Goal: Information Seeking & Learning: Learn about a topic

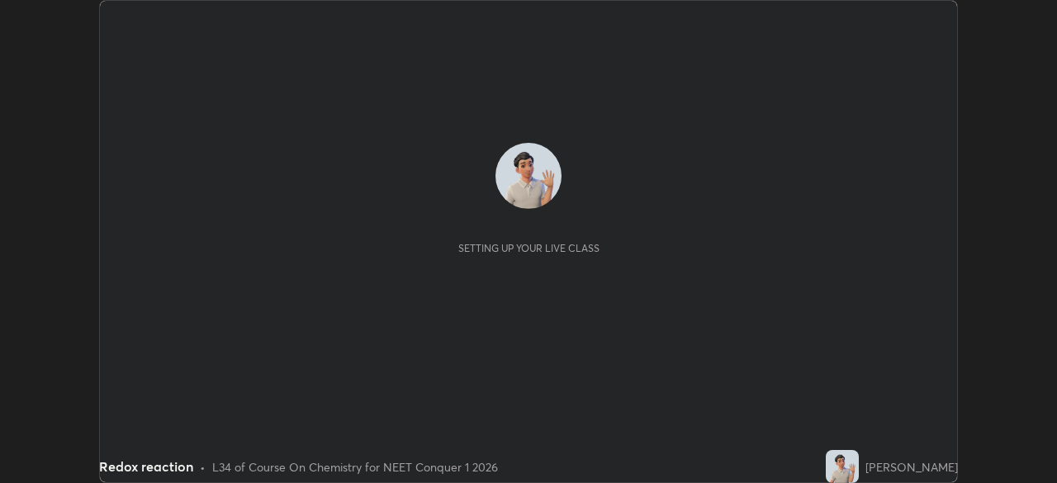
scroll to position [483, 1057]
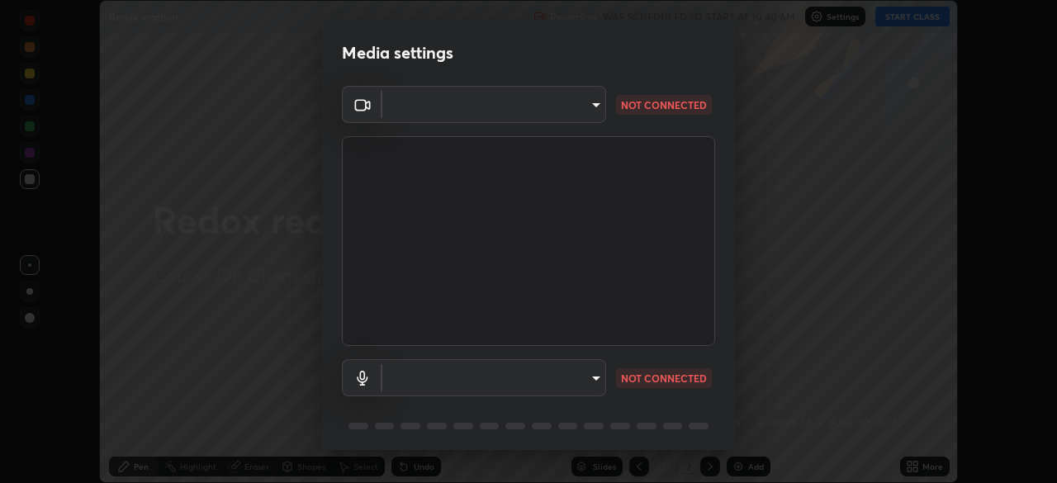
type input "bbfd6cf7026d504dd468edf870e60777175f15071da0e6f82e0d5b970fd68df4"
type input "default"
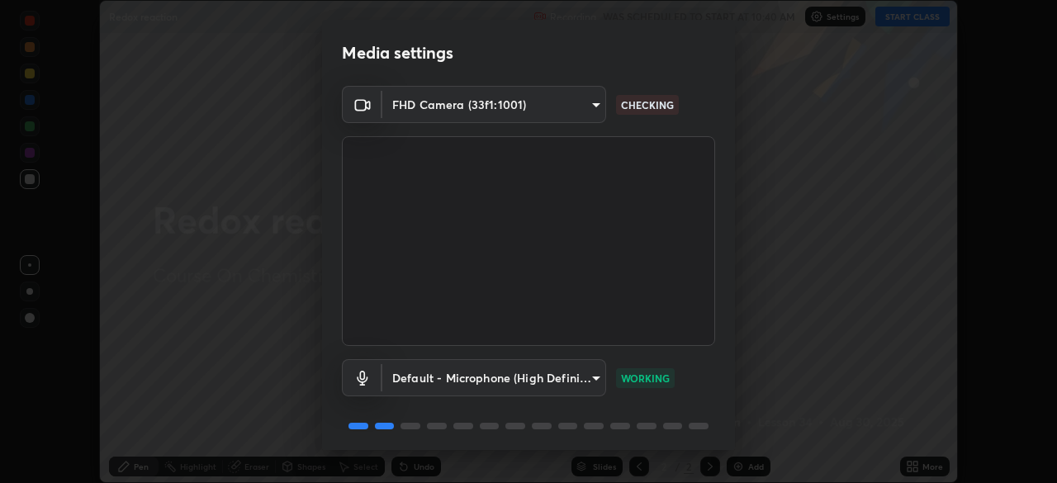
scroll to position [59, 0]
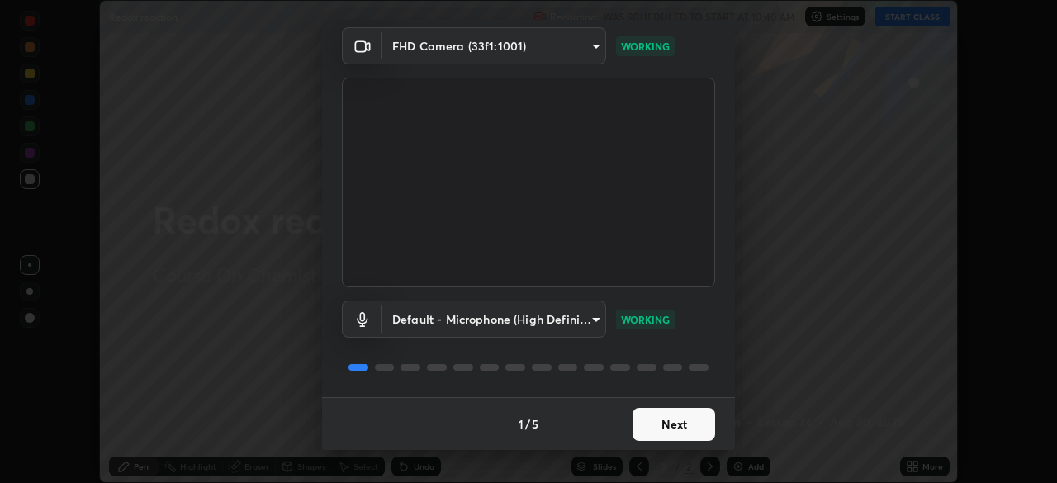
click at [697, 414] on button "Next" at bounding box center [674, 424] width 83 height 33
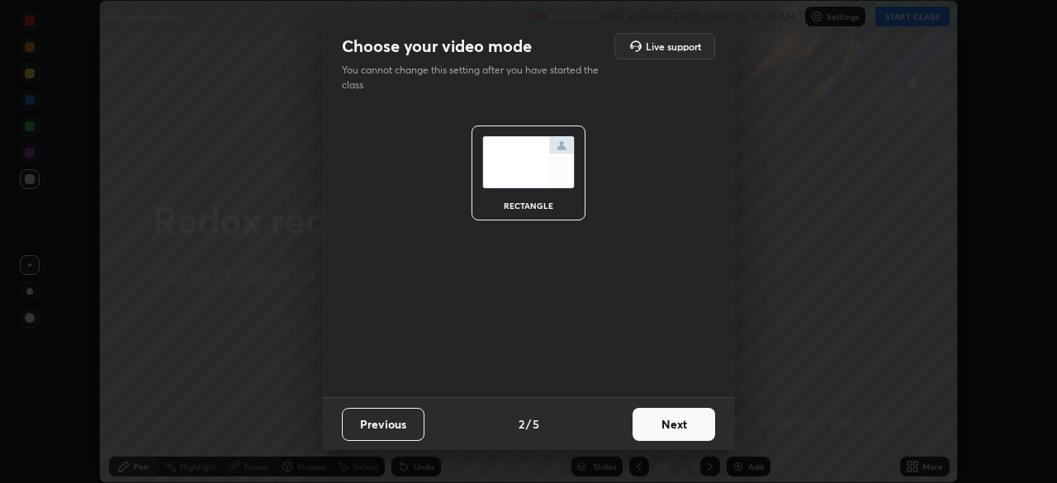
click at [696, 429] on button "Next" at bounding box center [674, 424] width 83 height 33
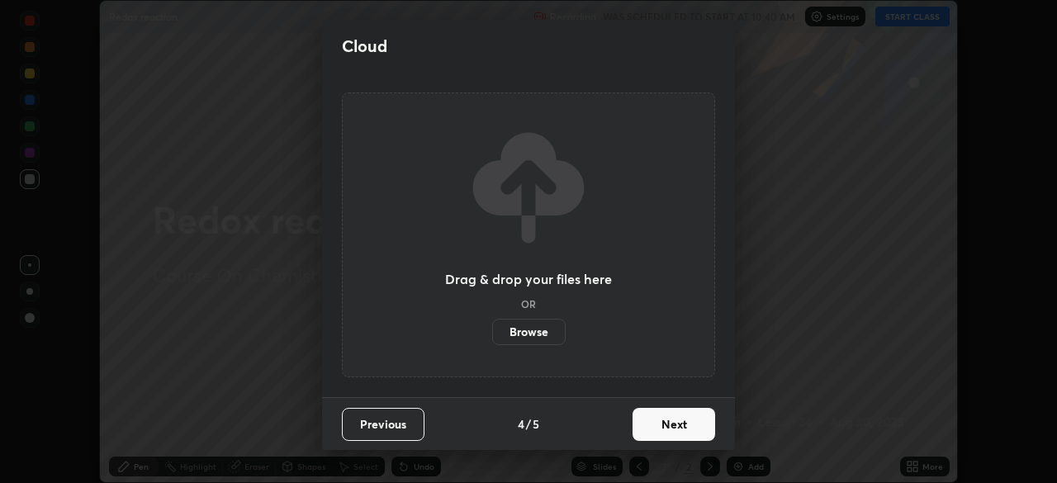
click at [696, 430] on button "Next" at bounding box center [674, 424] width 83 height 33
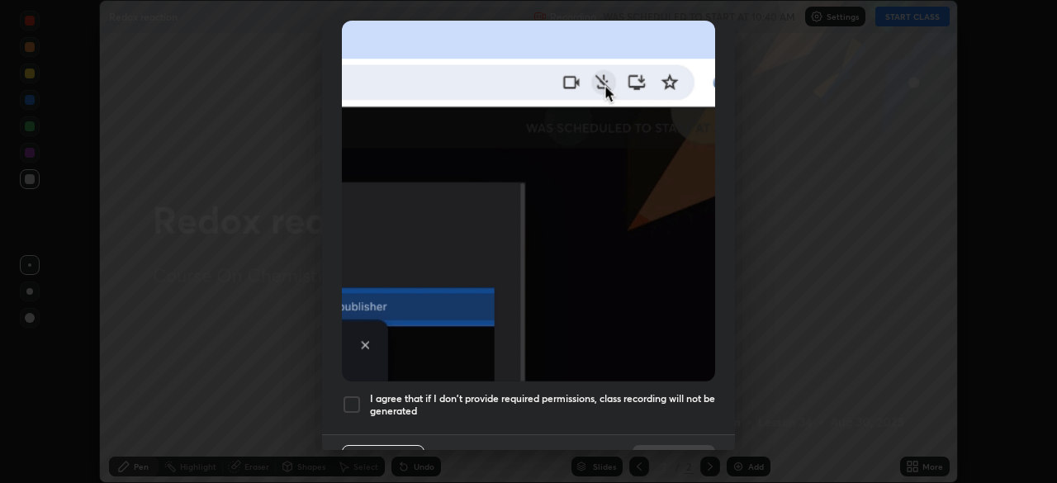
scroll to position [396, 0]
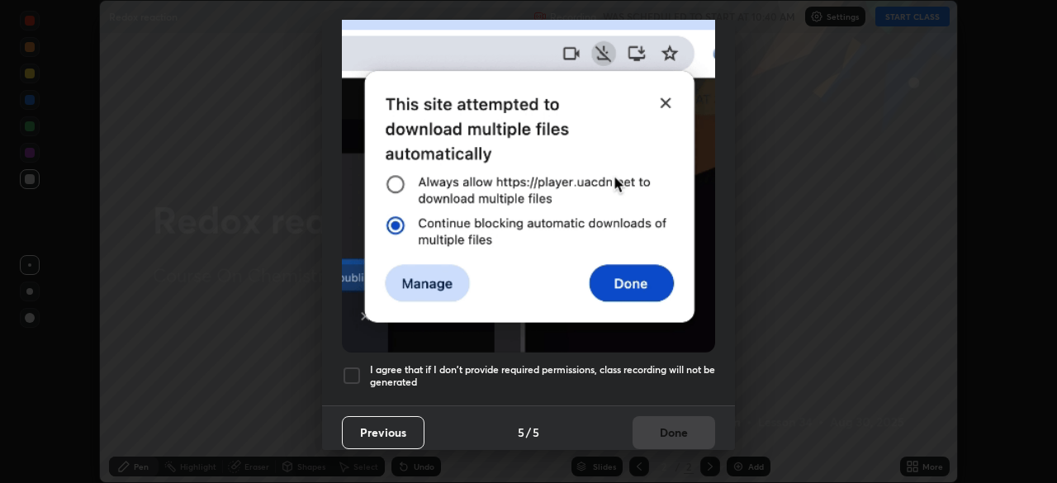
click at [697, 365] on h5 "I agree that if I don't provide required permissions, class recording will not …" at bounding box center [542, 376] width 345 height 26
click at [692, 363] on h5 "I agree that if I don't provide required permissions, class recording will not …" at bounding box center [542, 376] width 345 height 26
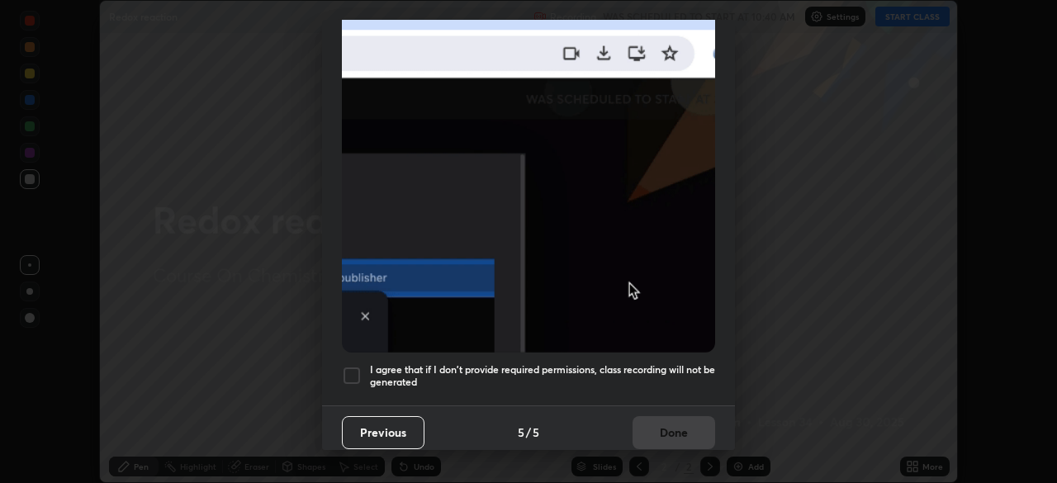
click at [689, 424] on div "Previous 5 / 5 Done" at bounding box center [528, 432] width 413 height 53
click at [682, 363] on h5 "I agree that if I don't provide required permissions, class recording will not …" at bounding box center [542, 376] width 345 height 26
click at [695, 430] on button "Done" at bounding box center [674, 432] width 83 height 33
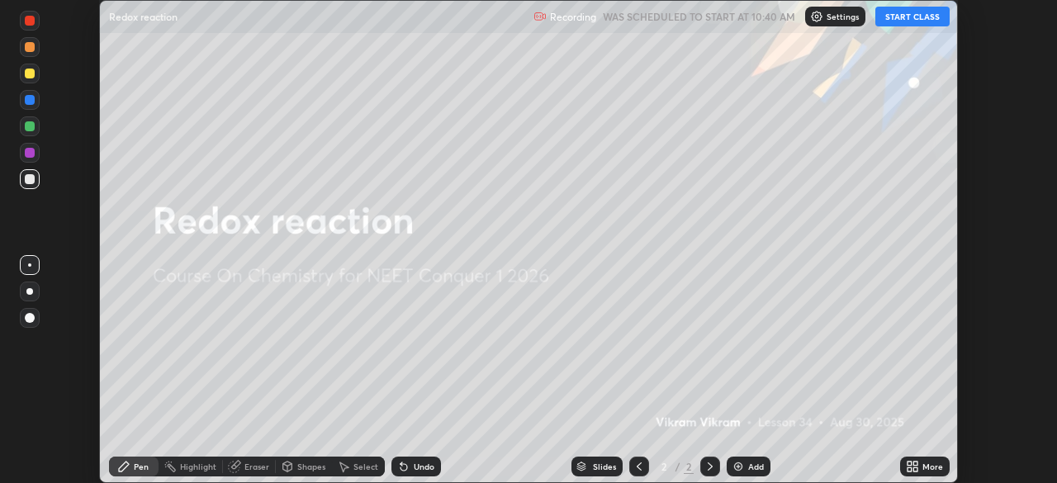
click at [915, 19] on button "START CLASS" at bounding box center [913, 17] width 74 height 20
click at [749, 463] on div "Add" at bounding box center [756, 467] width 16 height 8
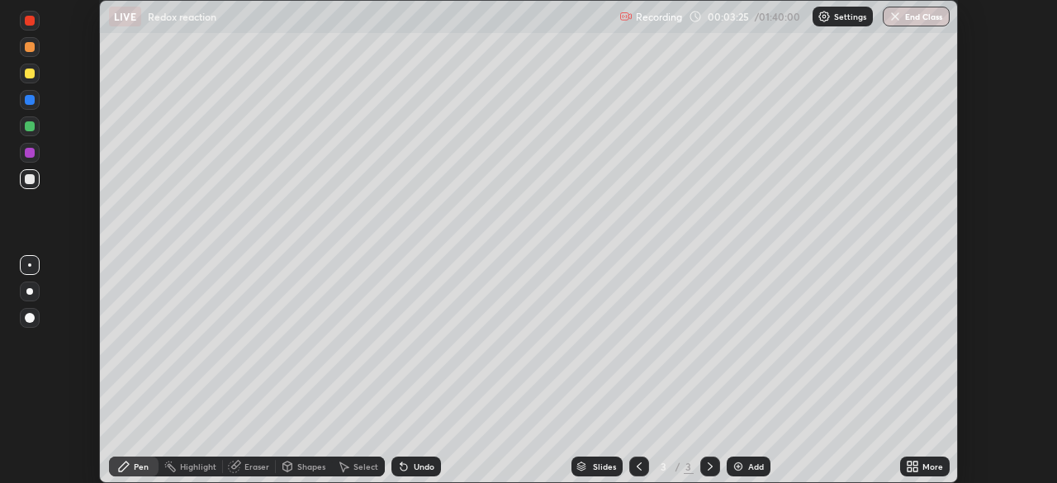
click at [247, 474] on div "Eraser" at bounding box center [249, 467] width 53 height 20
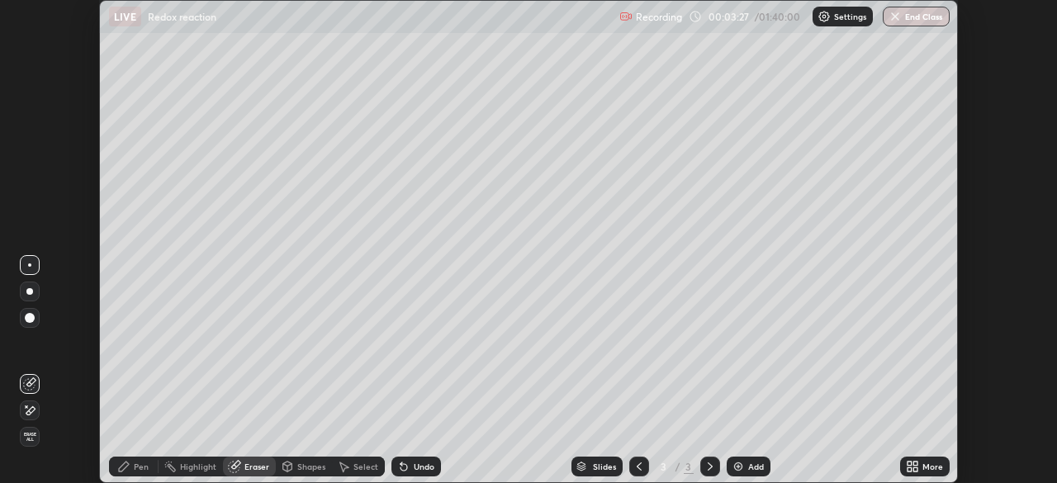
click at [134, 474] on div "Pen" at bounding box center [134, 467] width 50 height 20
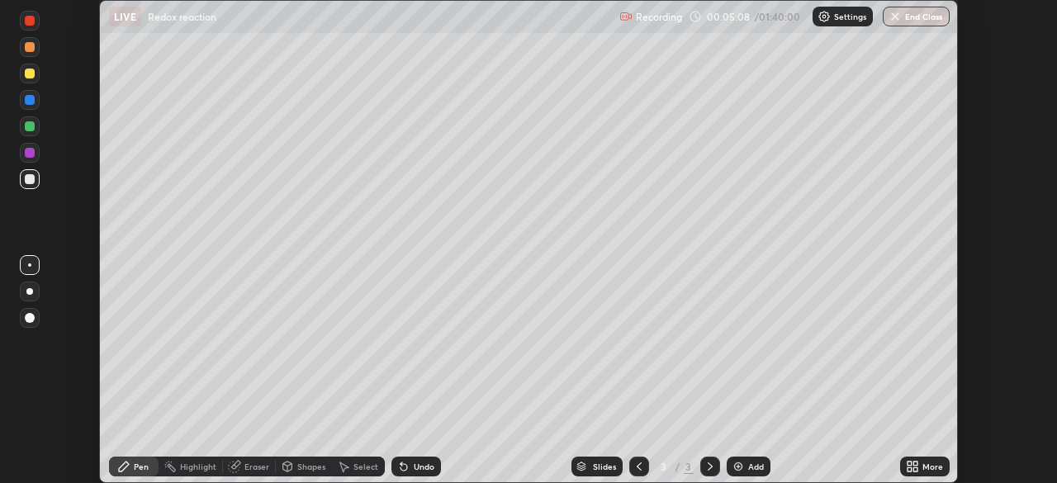
click at [742, 463] on img at bounding box center [738, 466] width 13 height 13
click at [32, 154] on div at bounding box center [30, 153] width 10 height 10
click at [293, 465] on div "Shapes" at bounding box center [304, 467] width 56 height 20
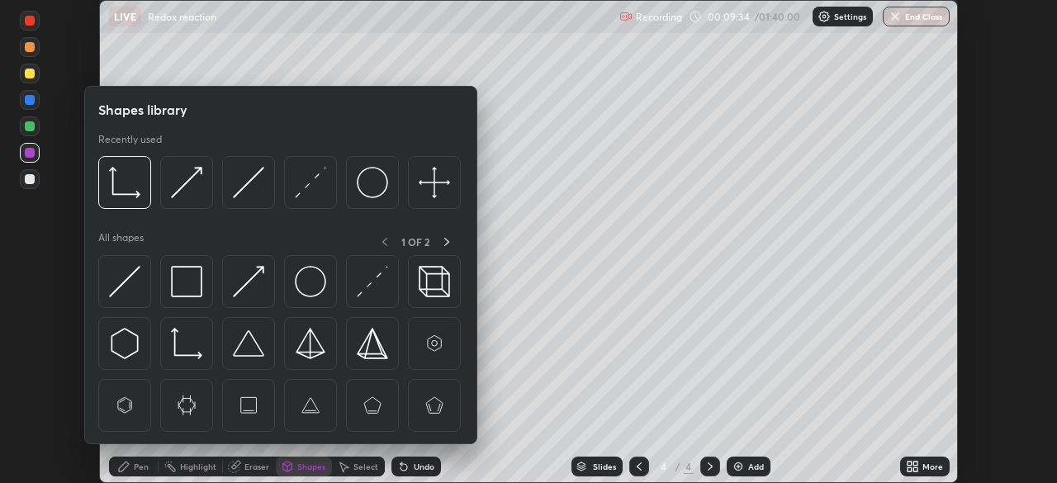
click at [187, 463] on div "Highlight" at bounding box center [198, 467] width 36 height 8
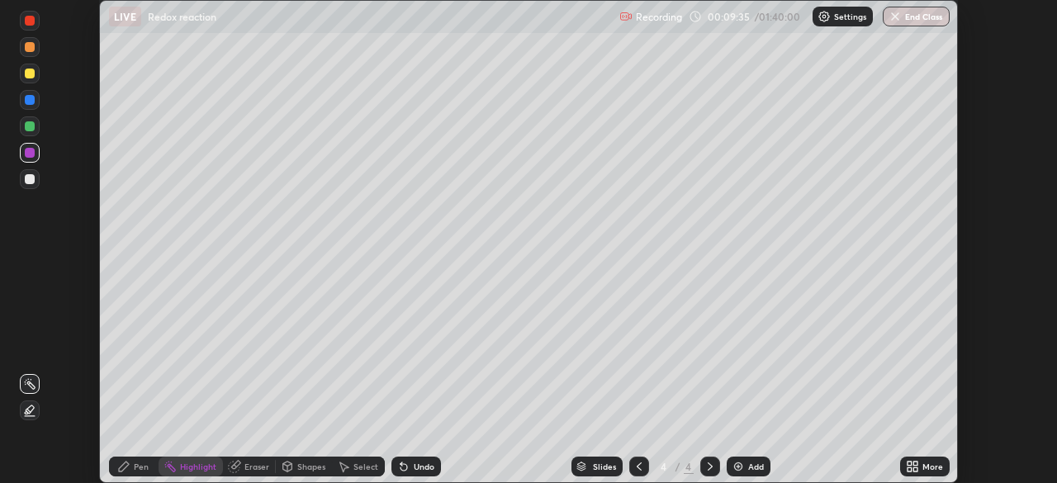
click at [257, 466] on div "Eraser" at bounding box center [257, 467] width 25 height 8
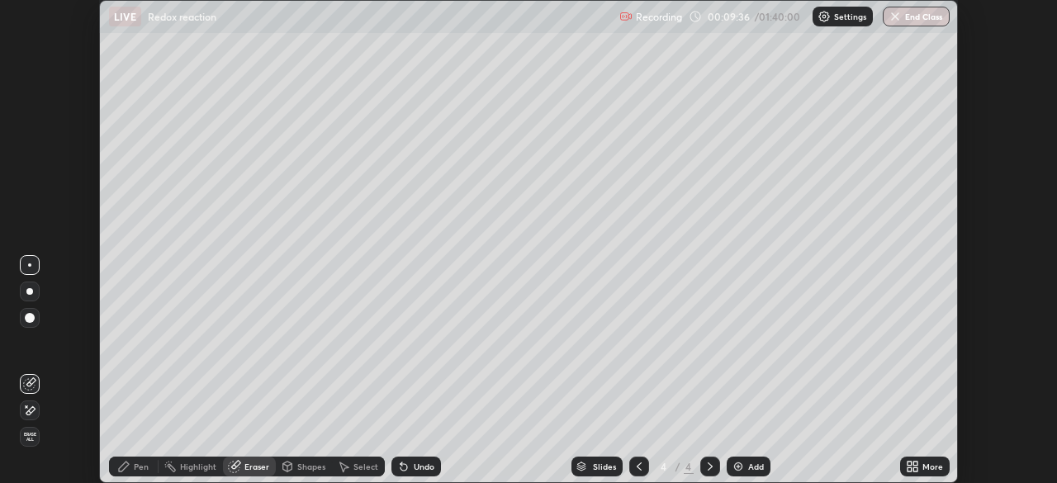
click at [31, 440] on span "Erase all" at bounding box center [30, 437] width 18 height 10
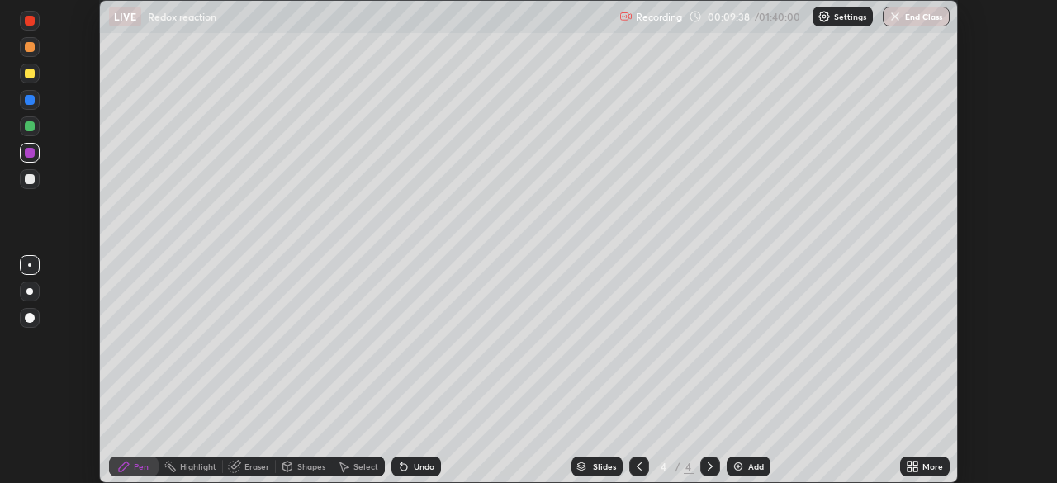
click at [28, 76] on div at bounding box center [30, 74] width 10 height 10
click at [25, 125] on div at bounding box center [30, 126] width 10 height 10
click at [31, 74] on div at bounding box center [30, 74] width 10 height 10
click at [27, 152] on div at bounding box center [30, 153] width 10 height 10
click at [28, 103] on div at bounding box center [30, 100] width 10 height 10
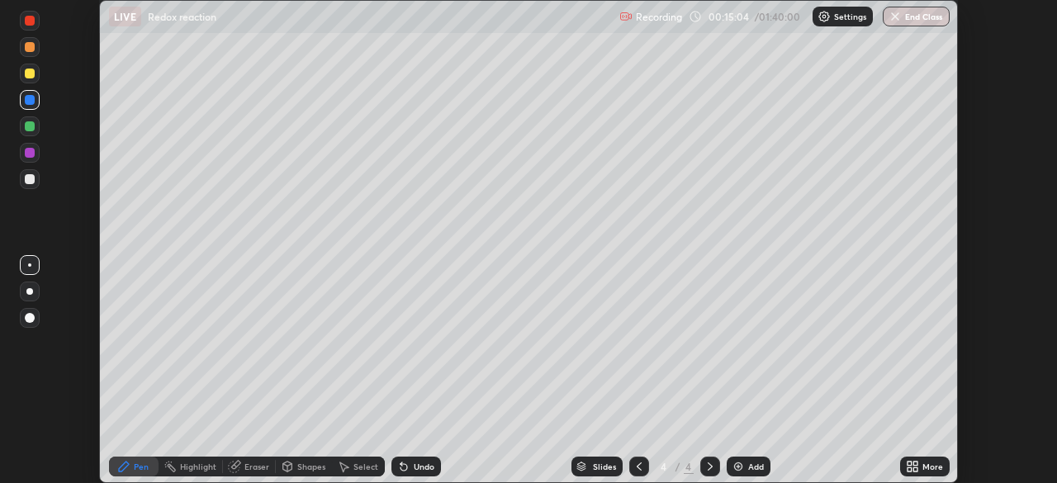
click at [403, 463] on icon at bounding box center [403, 466] width 13 height 13
click at [31, 181] on div at bounding box center [30, 179] width 10 height 10
click at [422, 468] on div "Undo" at bounding box center [424, 467] width 21 height 8
click at [414, 468] on div "Undo" at bounding box center [424, 467] width 21 height 8
click at [419, 468] on div "Undo" at bounding box center [424, 467] width 21 height 8
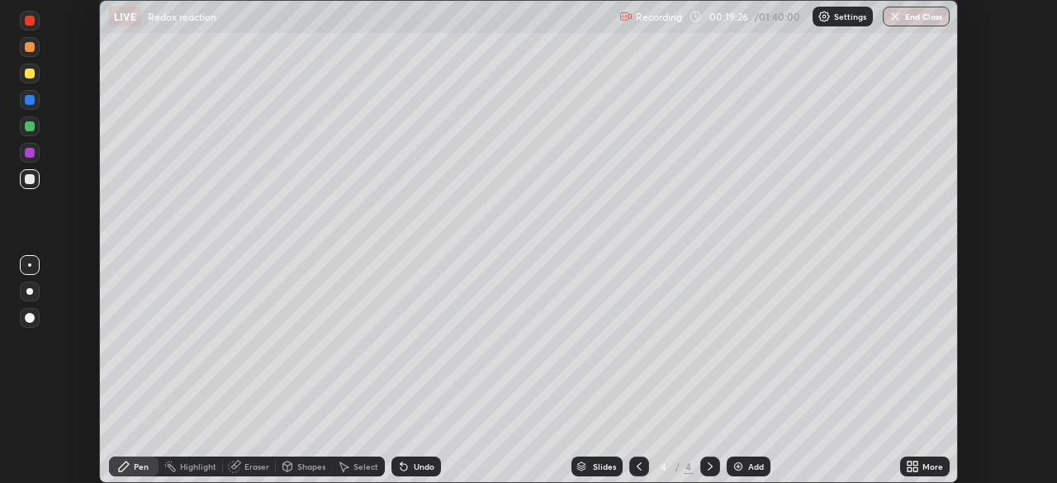
click at [421, 470] on div "Undo" at bounding box center [424, 467] width 21 height 8
click at [414, 470] on div "Undo" at bounding box center [424, 467] width 21 height 8
click at [733, 466] on img at bounding box center [738, 466] width 13 height 13
click at [34, 100] on div at bounding box center [30, 100] width 10 height 10
click at [406, 468] on icon at bounding box center [403, 466] width 13 height 13
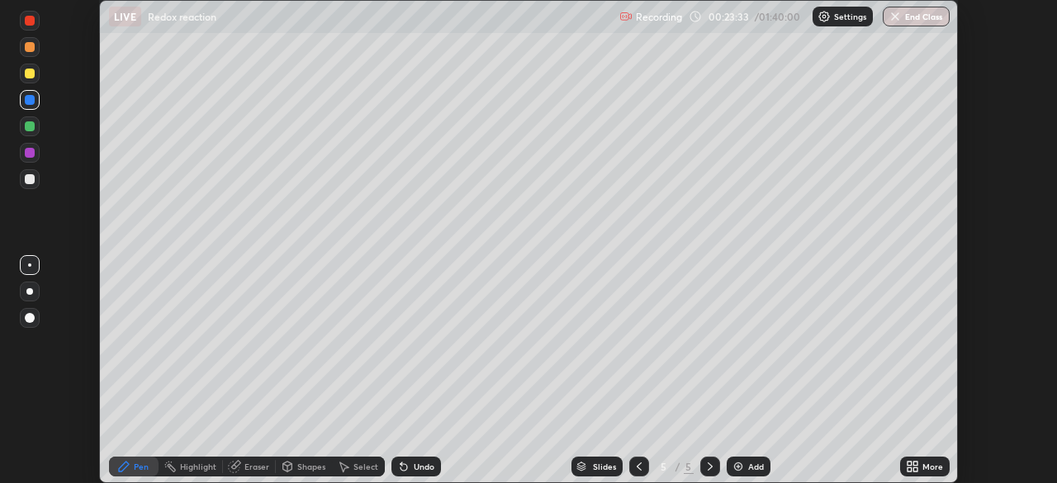
click at [401, 468] on icon at bounding box center [404, 467] width 7 height 7
click at [32, 126] on div at bounding box center [30, 126] width 10 height 10
click at [27, 102] on div at bounding box center [30, 100] width 10 height 10
click at [410, 466] on div "Undo" at bounding box center [417, 467] width 50 height 20
click at [32, 126] on div at bounding box center [30, 126] width 10 height 10
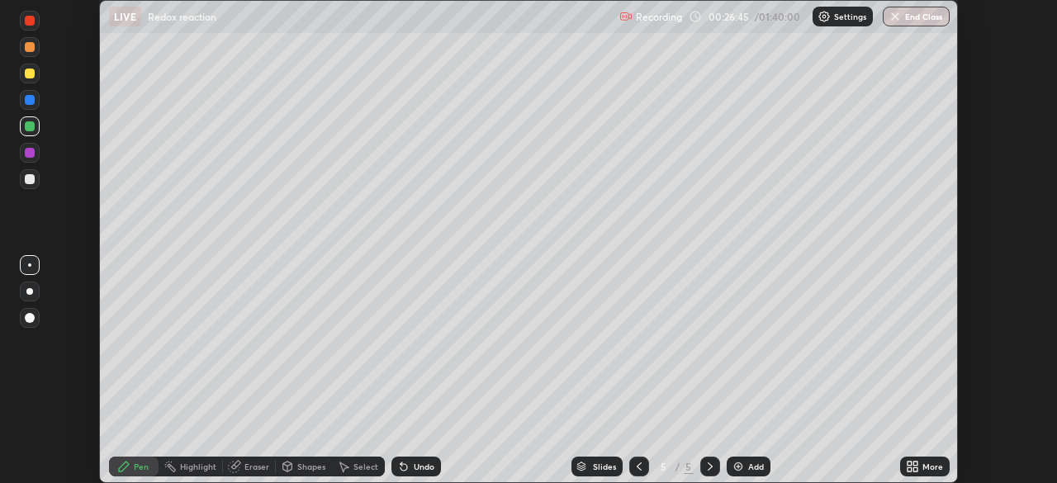
click at [28, 101] on div at bounding box center [30, 100] width 10 height 10
click at [27, 127] on div at bounding box center [30, 126] width 10 height 10
click at [423, 468] on div "Undo" at bounding box center [424, 467] width 21 height 8
click at [422, 467] on div "Undo" at bounding box center [424, 467] width 21 height 8
click at [420, 468] on div "Undo" at bounding box center [424, 467] width 21 height 8
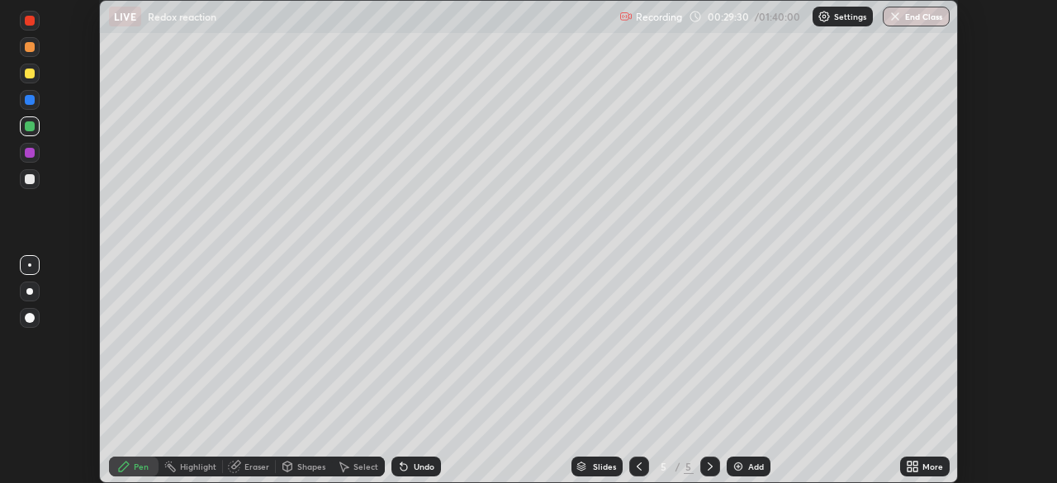
click at [734, 468] on img at bounding box center [738, 466] width 13 height 13
click at [31, 101] on div at bounding box center [30, 100] width 10 height 10
click at [407, 468] on icon at bounding box center [403, 466] width 13 height 13
click at [422, 473] on div "Undo" at bounding box center [417, 467] width 50 height 20
click at [418, 458] on div "Undo" at bounding box center [417, 467] width 50 height 20
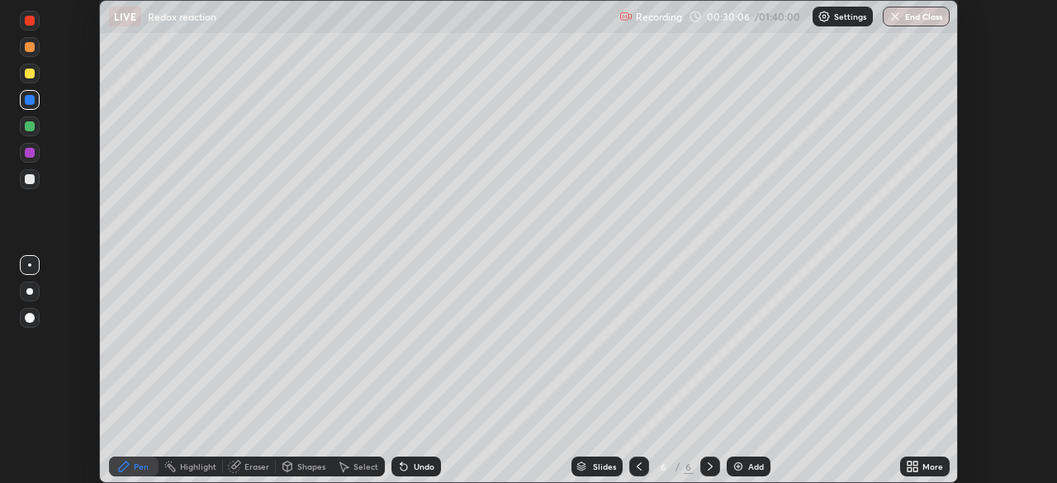
click at [410, 458] on div "Undo" at bounding box center [417, 467] width 50 height 20
click at [198, 466] on div "Highlight" at bounding box center [198, 467] width 36 height 8
click at [34, 183] on div at bounding box center [30, 179] width 20 height 20
click at [134, 463] on div "Pen" at bounding box center [141, 467] width 15 height 8
click at [403, 468] on icon at bounding box center [404, 467] width 7 height 7
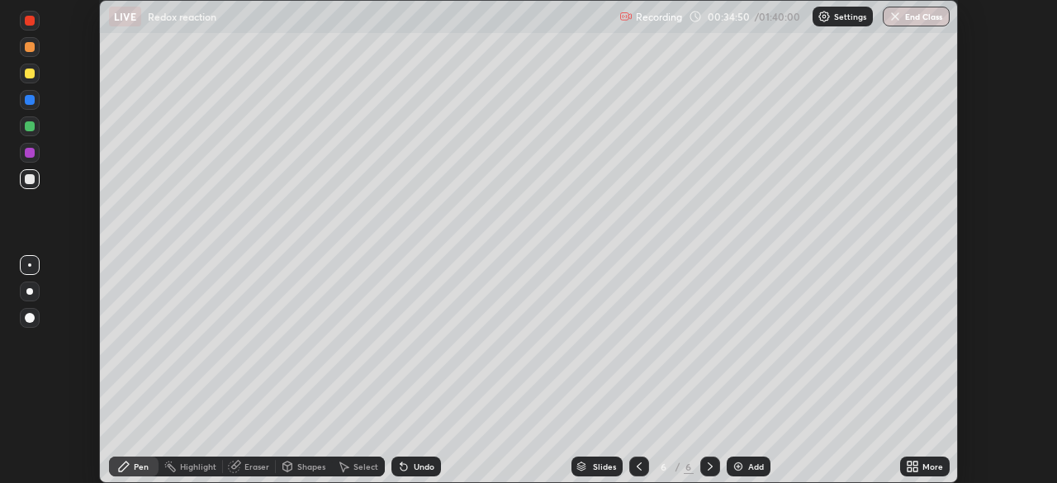
click at [728, 467] on div "Add" at bounding box center [749, 467] width 44 height 20
click at [630, 466] on div at bounding box center [640, 467] width 20 height 20
click at [243, 464] on div "Eraser" at bounding box center [249, 467] width 53 height 20
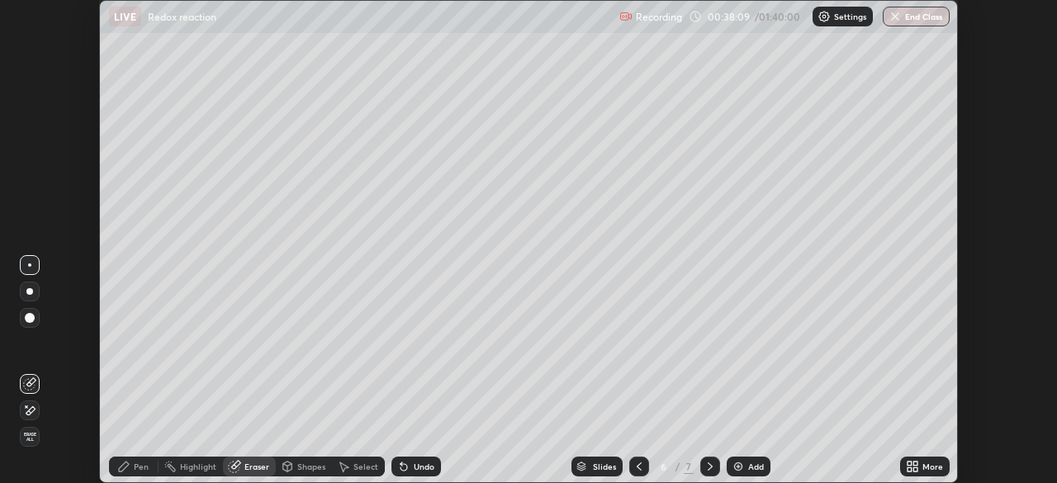
click at [411, 467] on div "Undo" at bounding box center [417, 467] width 50 height 20
click at [136, 459] on div "Pen" at bounding box center [134, 467] width 50 height 20
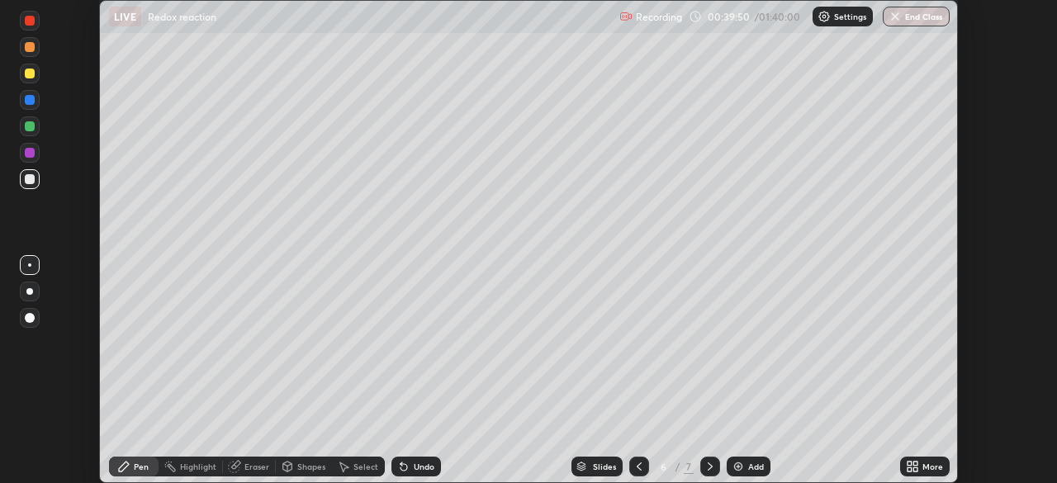
click at [739, 473] on img at bounding box center [738, 466] width 13 height 13
click at [34, 77] on div at bounding box center [30, 74] width 20 height 20
click at [26, 102] on div at bounding box center [30, 100] width 10 height 10
click at [429, 468] on div "Undo" at bounding box center [424, 467] width 21 height 8
click at [29, 183] on div at bounding box center [30, 179] width 10 height 10
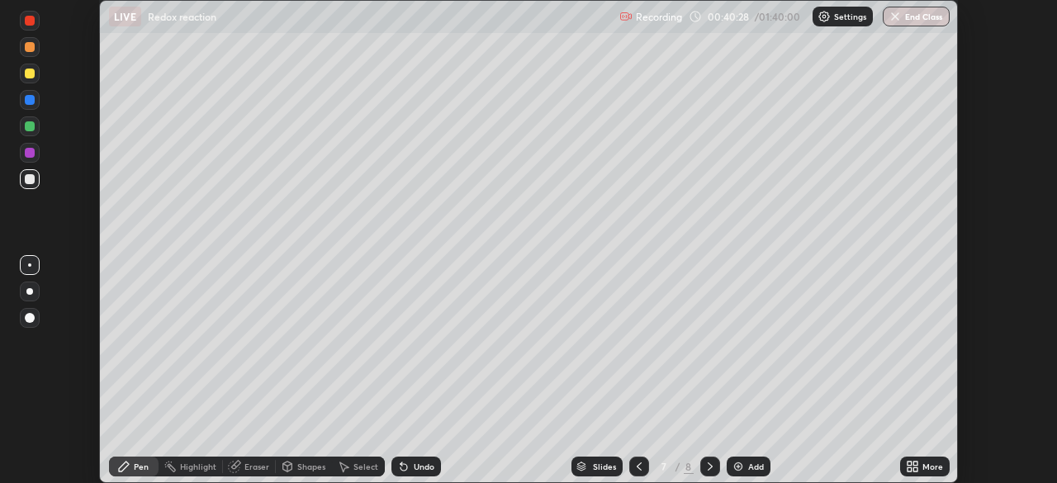
click at [425, 466] on div "Undo" at bounding box center [424, 467] width 21 height 8
click at [415, 463] on div "Undo" at bounding box center [424, 467] width 21 height 8
click at [415, 466] on div "Undo" at bounding box center [424, 467] width 21 height 8
click at [709, 467] on icon at bounding box center [710, 466] width 13 height 13
click at [419, 466] on div "Undo" at bounding box center [424, 467] width 21 height 8
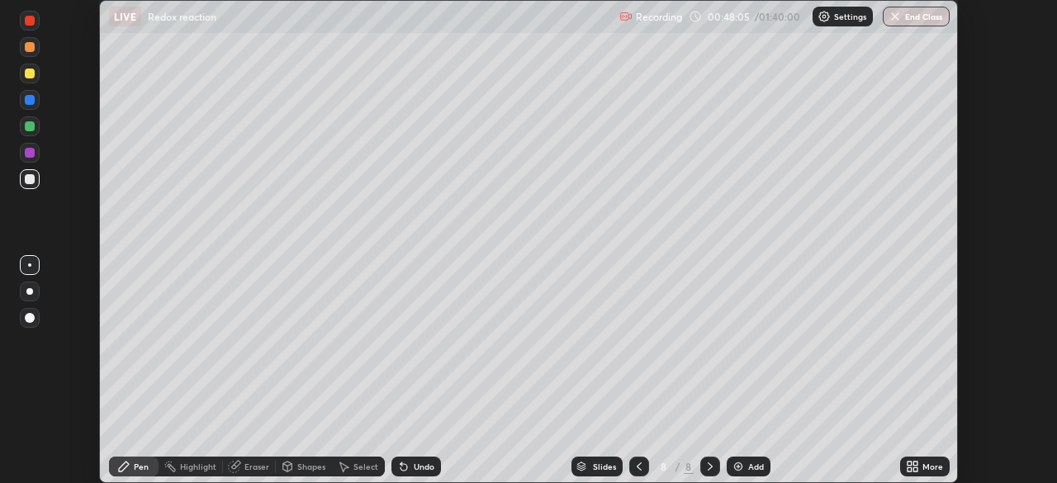
click at [401, 468] on icon at bounding box center [404, 467] width 7 height 7
click at [636, 463] on icon at bounding box center [639, 466] width 13 height 13
click at [638, 467] on icon at bounding box center [639, 466] width 13 height 13
click at [630, 472] on div at bounding box center [640, 467] width 20 height 20
click at [638, 467] on icon at bounding box center [639, 466] width 13 height 13
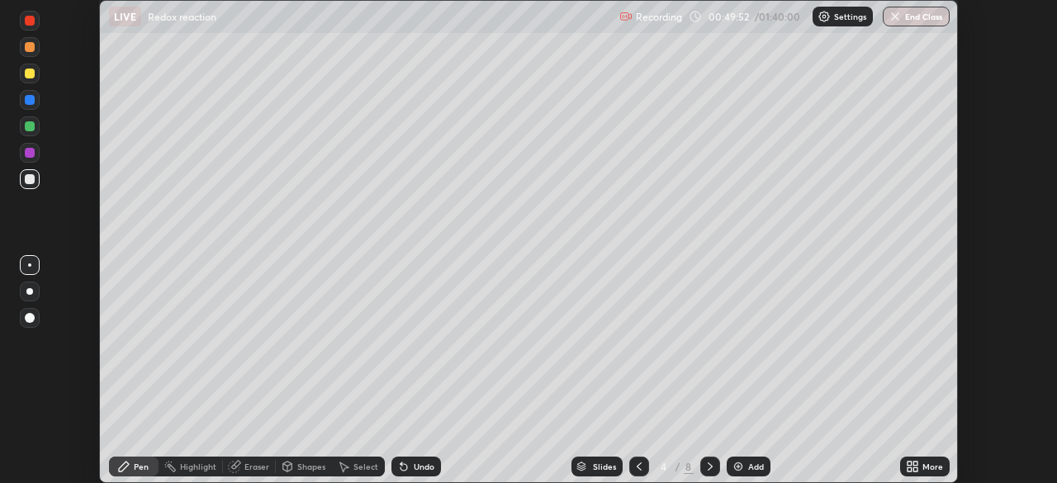
click at [701, 464] on div at bounding box center [711, 467] width 20 height 20
click at [690, 468] on div "8" at bounding box center [689, 466] width 10 height 15
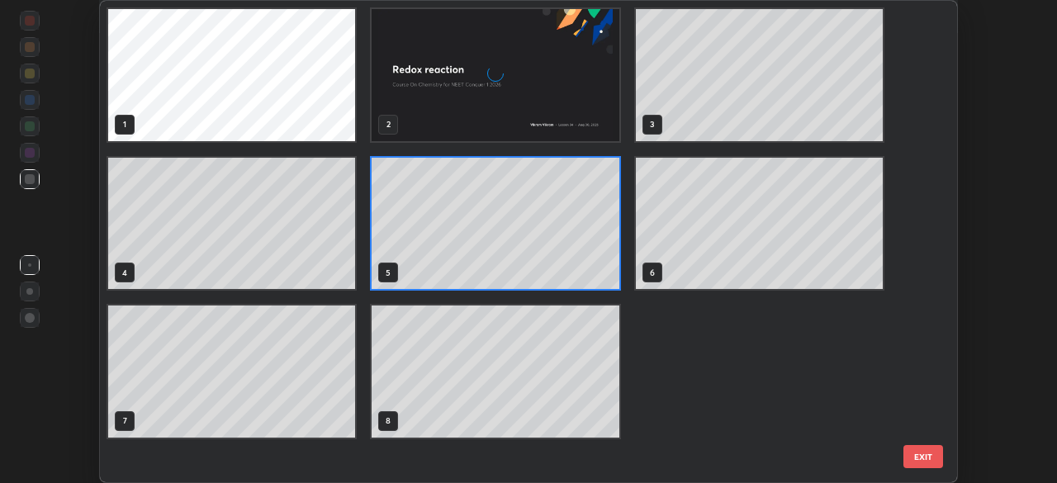
scroll to position [477, 849]
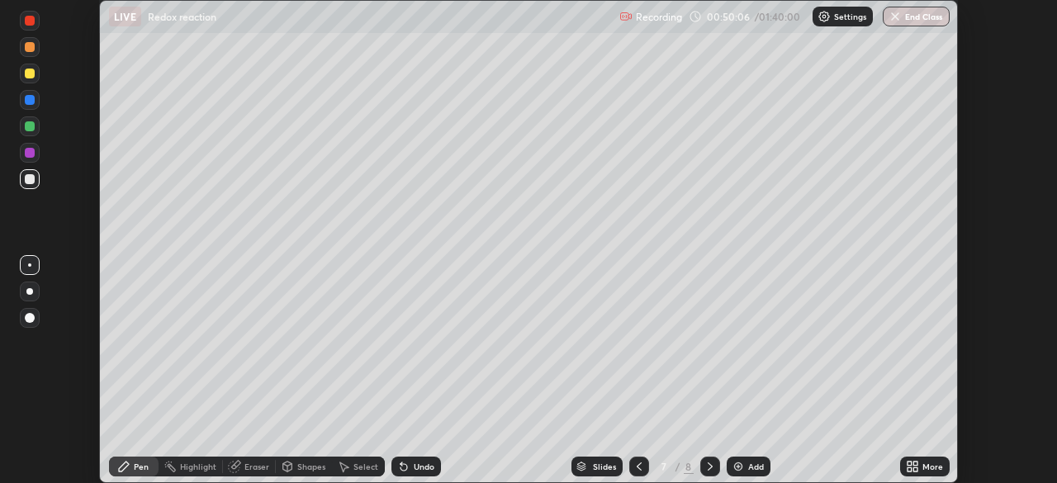
click at [709, 467] on icon at bounding box center [710, 466] width 13 height 13
click at [706, 462] on icon at bounding box center [710, 466] width 13 height 13
click at [740, 469] on img at bounding box center [738, 466] width 13 height 13
click at [414, 468] on div "Undo" at bounding box center [424, 467] width 21 height 8
click at [245, 463] on div "Eraser" at bounding box center [257, 467] width 25 height 8
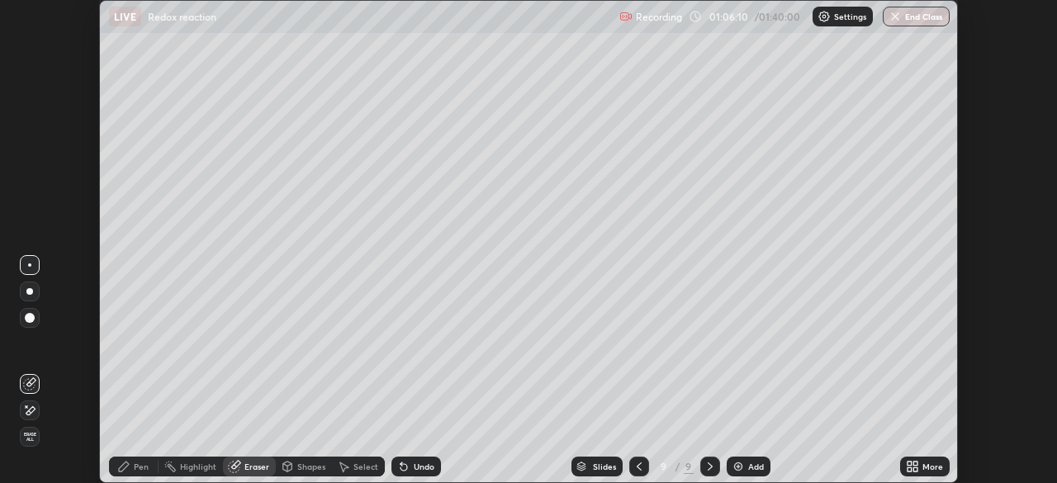
click at [734, 461] on img at bounding box center [738, 466] width 13 height 13
click at [125, 463] on icon at bounding box center [124, 467] width 10 height 10
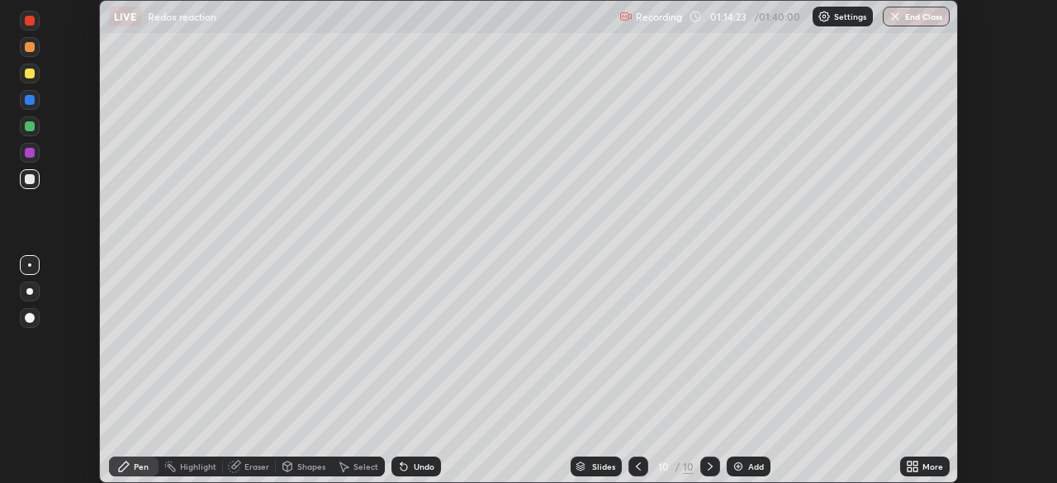
click at [709, 467] on icon at bounding box center [710, 466] width 13 height 13
click at [736, 466] on img at bounding box center [738, 466] width 13 height 13
click at [414, 468] on div "Undo" at bounding box center [424, 467] width 21 height 8
click at [292, 468] on icon at bounding box center [287, 466] width 13 height 13
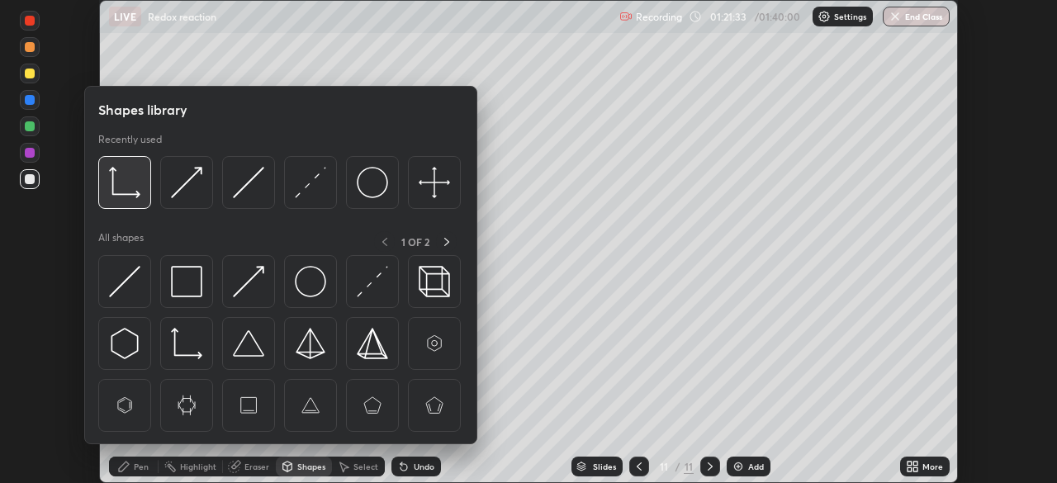
click at [119, 195] on img at bounding box center [124, 182] width 31 height 31
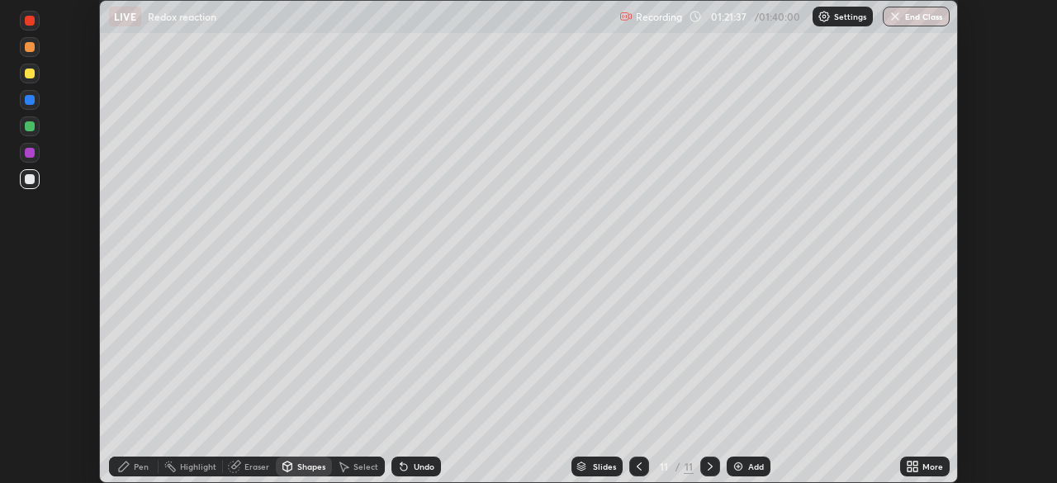
click at [130, 463] on icon at bounding box center [123, 466] width 13 height 13
click at [192, 469] on div "Highlight" at bounding box center [198, 467] width 36 height 8
click at [249, 468] on div "Eraser" at bounding box center [257, 467] width 25 height 8
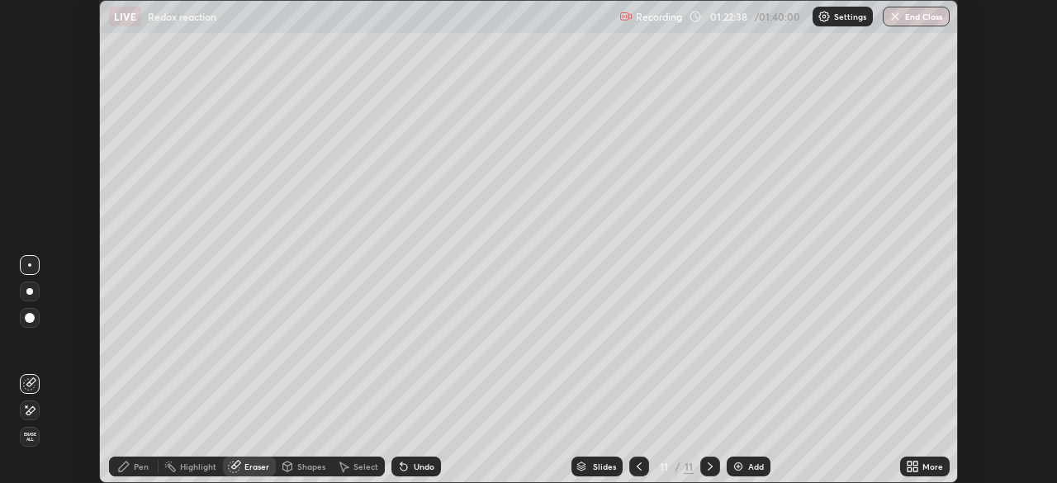
click at [126, 466] on icon at bounding box center [124, 467] width 10 height 10
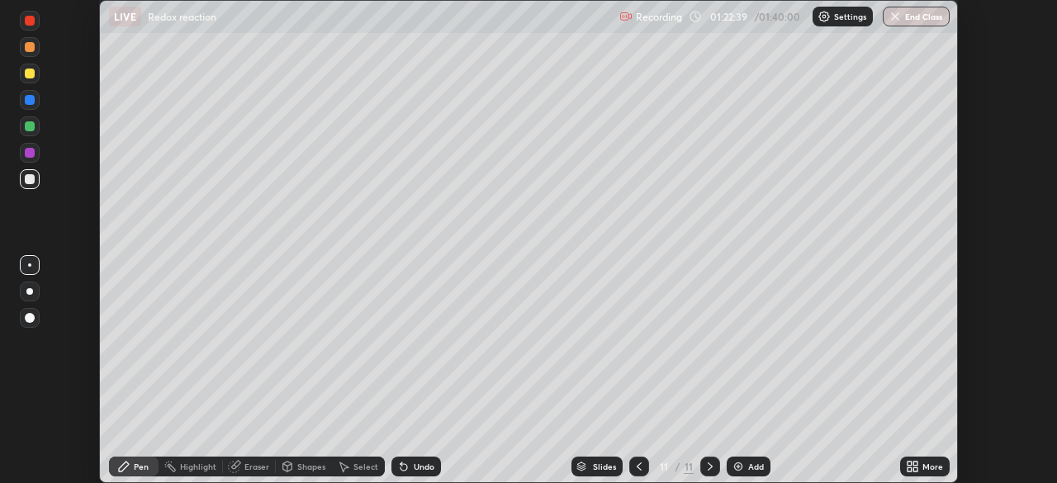
click at [27, 75] on div at bounding box center [30, 74] width 10 height 10
click at [289, 469] on icon at bounding box center [287, 467] width 9 height 10
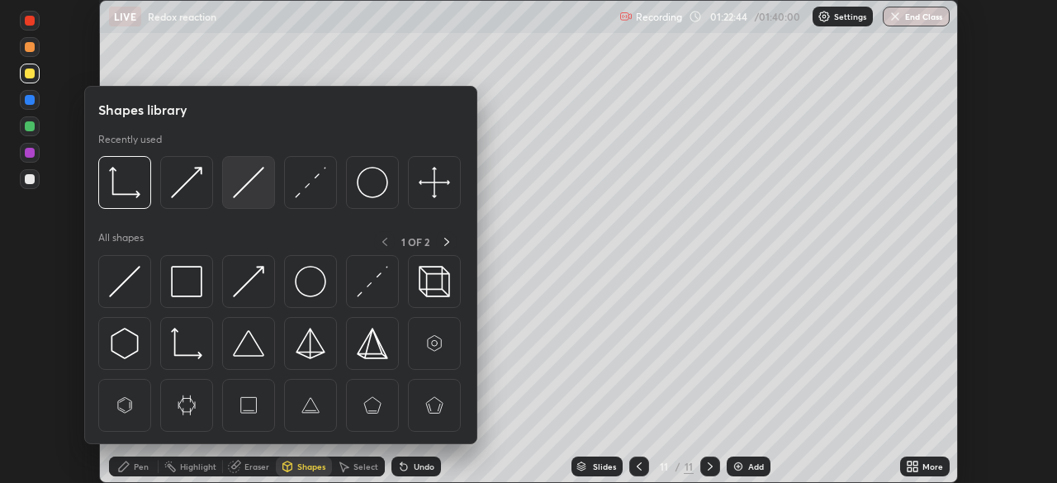
click at [230, 188] on div at bounding box center [248, 182] width 53 height 53
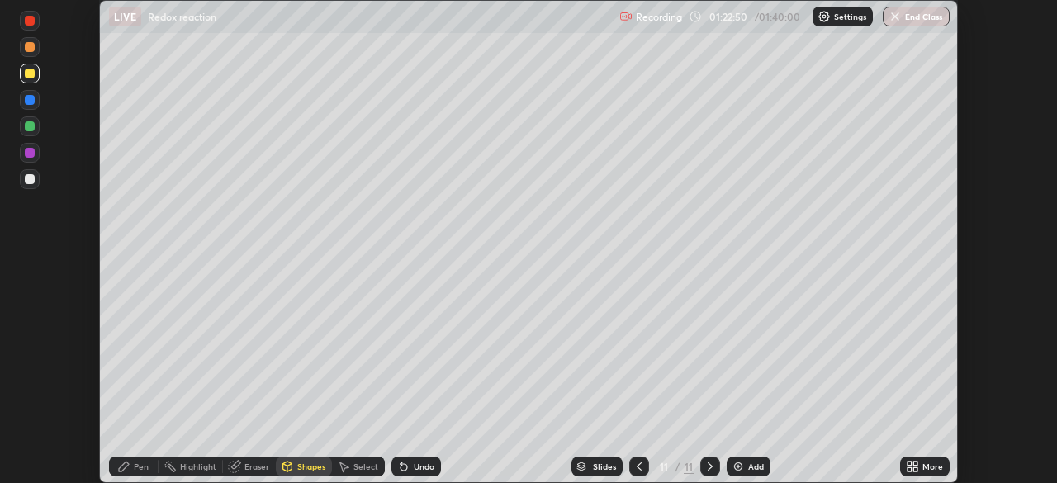
click at [401, 468] on icon at bounding box center [404, 467] width 7 height 7
click at [143, 470] on div "Pen" at bounding box center [141, 467] width 15 height 8
click at [416, 471] on div "Undo" at bounding box center [424, 467] width 21 height 8
click at [416, 472] on div "Undo" at bounding box center [417, 467] width 50 height 20
click at [30, 101] on div at bounding box center [30, 100] width 10 height 10
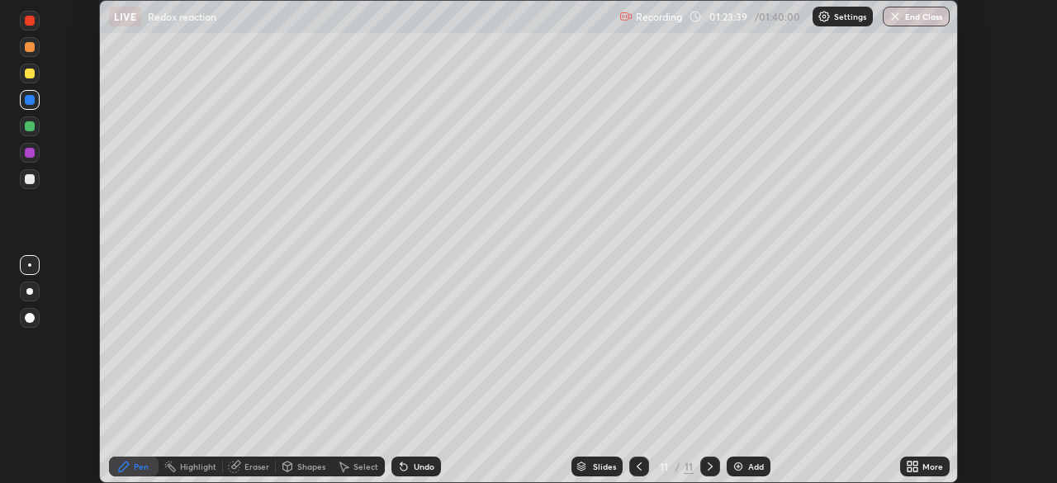
click at [421, 469] on div "Undo" at bounding box center [424, 467] width 21 height 8
click at [31, 129] on div at bounding box center [30, 126] width 10 height 10
click at [31, 74] on div at bounding box center [30, 74] width 10 height 10
click at [32, 155] on div at bounding box center [30, 153] width 10 height 10
click at [147, 182] on button "Undo" at bounding box center [169, 192] width 48 height 20
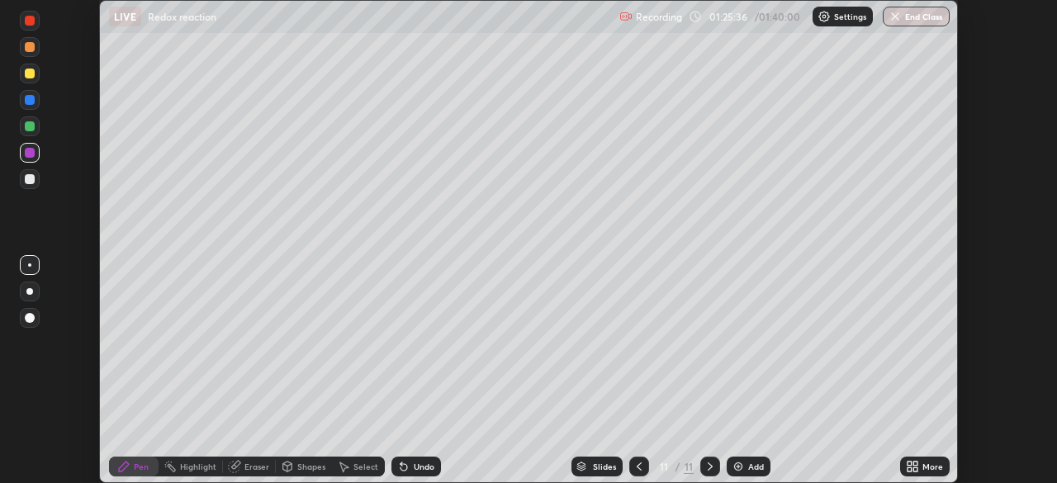
click at [403, 467] on icon at bounding box center [404, 467] width 7 height 7
click at [26, 177] on div at bounding box center [30, 179] width 10 height 10
click at [414, 470] on div "Undo" at bounding box center [424, 467] width 21 height 8
click at [405, 467] on icon at bounding box center [404, 467] width 7 height 7
click at [260, 468] on div "Eraser" at bounding box center [257, 467] width 25 height 8
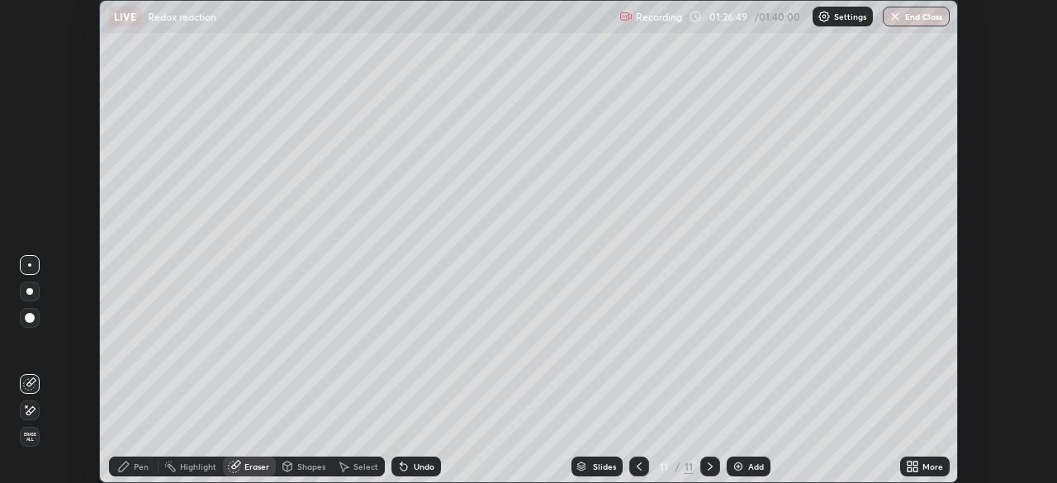
click at [139, 463] on div "Pen" at bounding box center [141, 467] width 15 height 8
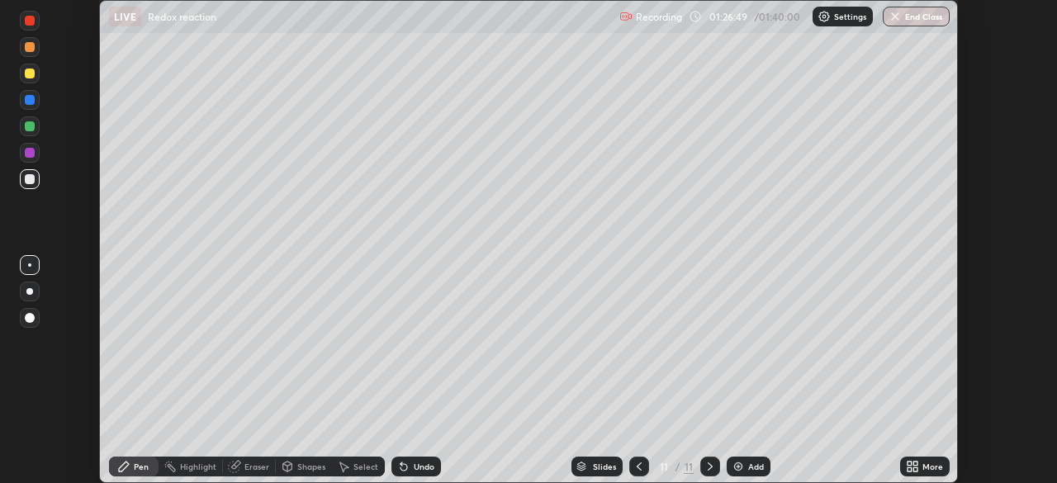
click at [26, 152] on div at bounding box center [30, 153] width 10 height 10
click at [26, 123] on div at bounding box center [30, 126] width 10 height 10
click at [32, 183] on div at bounding box center [30, 179] width 20 height 20
click at [34, 102] on div at bounding box center [30, 100] width 20 height 20
click at [30, 79] on div at bounding box center [30, 74] width 20 height 20
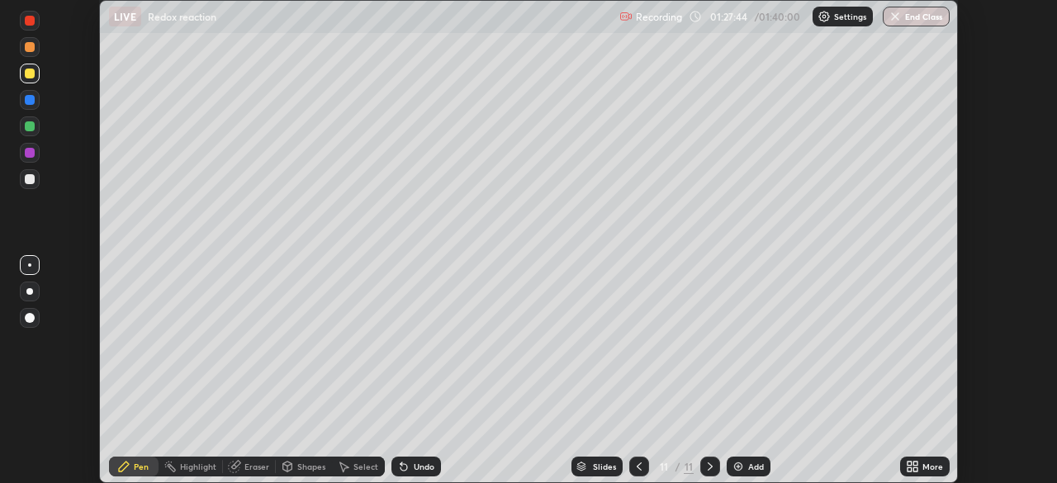
click at [28, 77] on div at bounding box center [30, 74] width 10 height 10
click at [410, 463] on div "Undo" at bounding box center [417, 467] width 50 height 20
click at [26, 152] on div at bounding box center [30, 153] width 10 height 10
click at [401, 463] on icon at bounding box center [402, 464] width 2 height 2
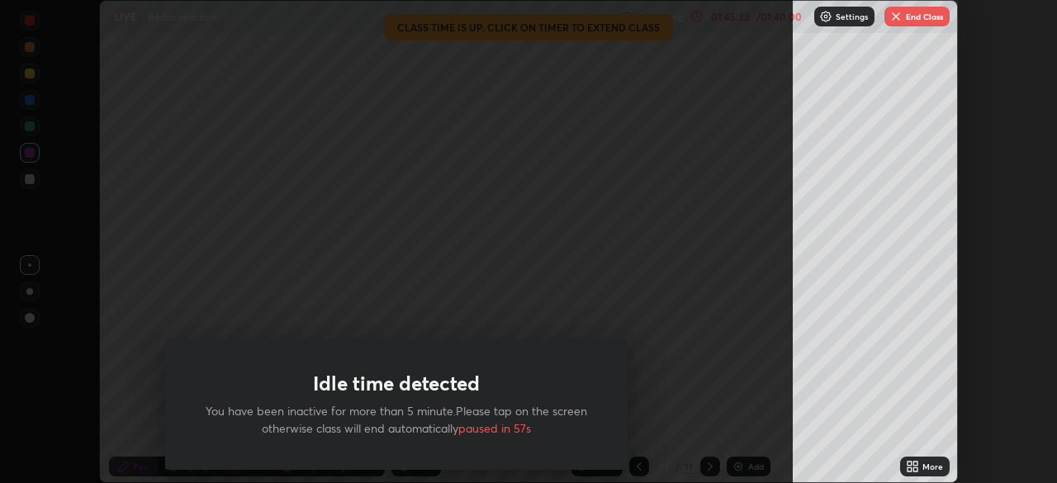
click at [43, 406] on div "Idle time detected You have been inactive for more than 5 minute.Please tap on …" at bounding box center [396, 241] width 793 height 483
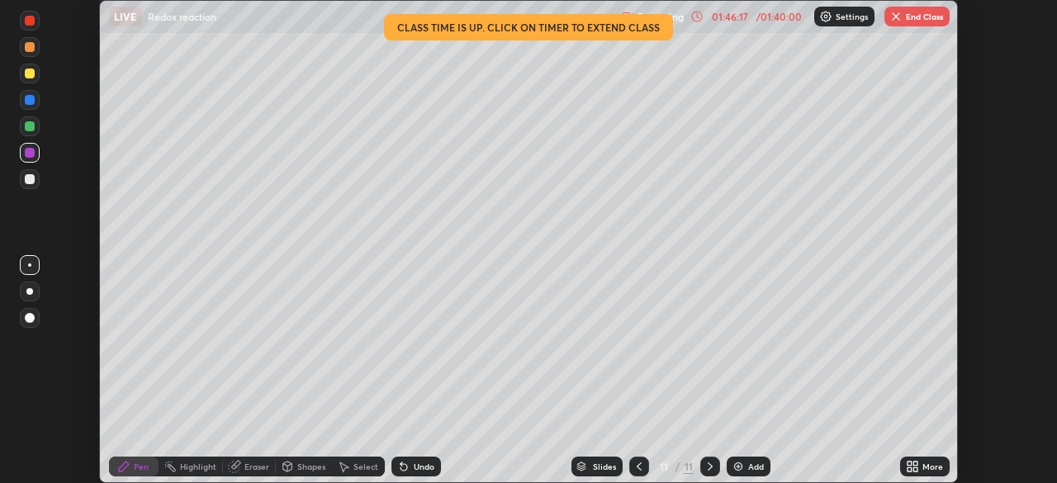
click at [899, 22] on img "button" at bounding box center [896, 16] width 13 height 13
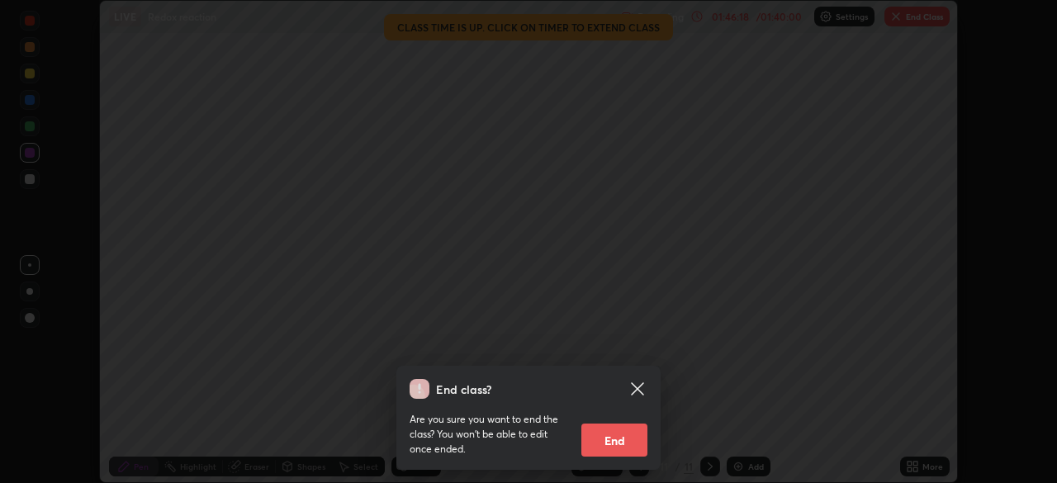
click at [612, 439] on button "End" at bounding box center [615, 440] width 66 height 33
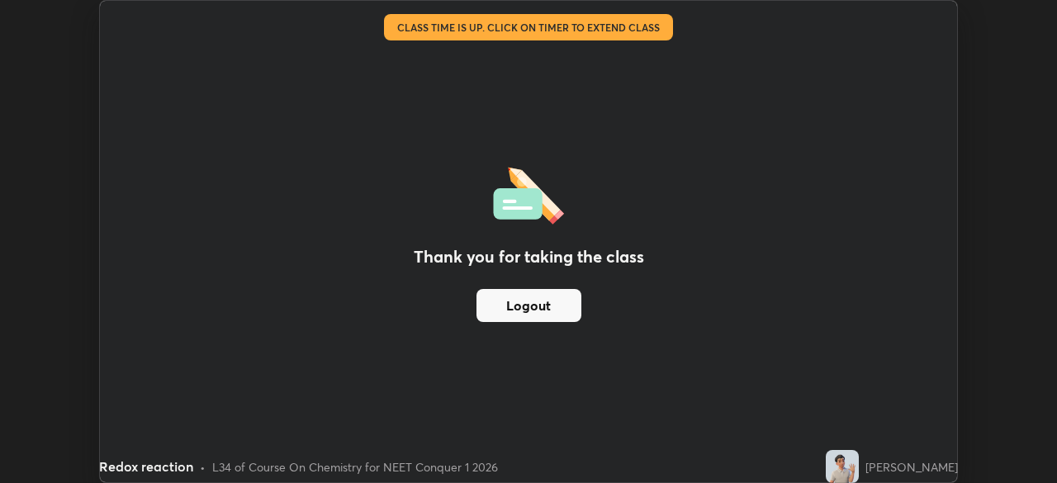
click at [615, 439] on div "Thank you for taking the class Logout" at bounding box center [529, 242] width 858 height 482
